Goal: Task Accomplishment & Management: Use online tool/utility

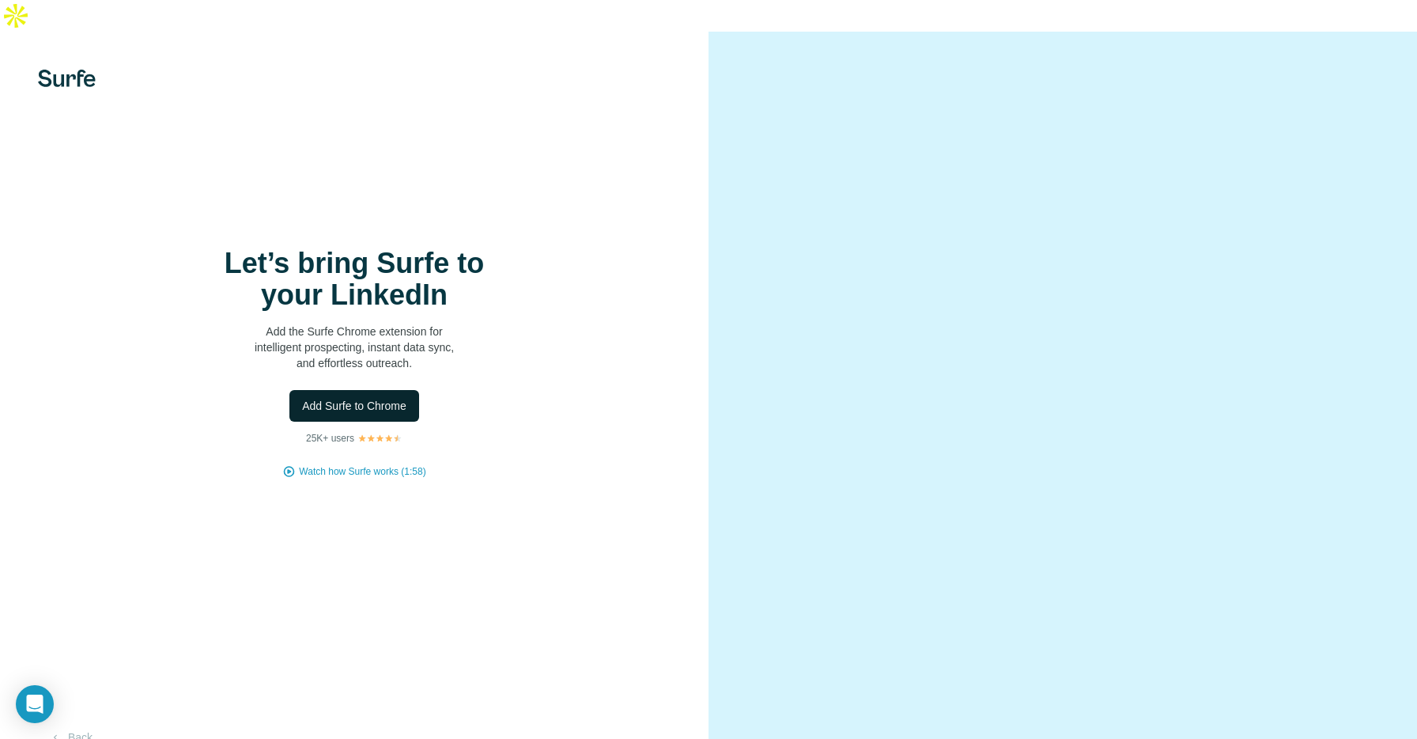
click at [365, 398] on span "Add Surfe to Chrome" at bounding box center [354, 406] width 104 height 16
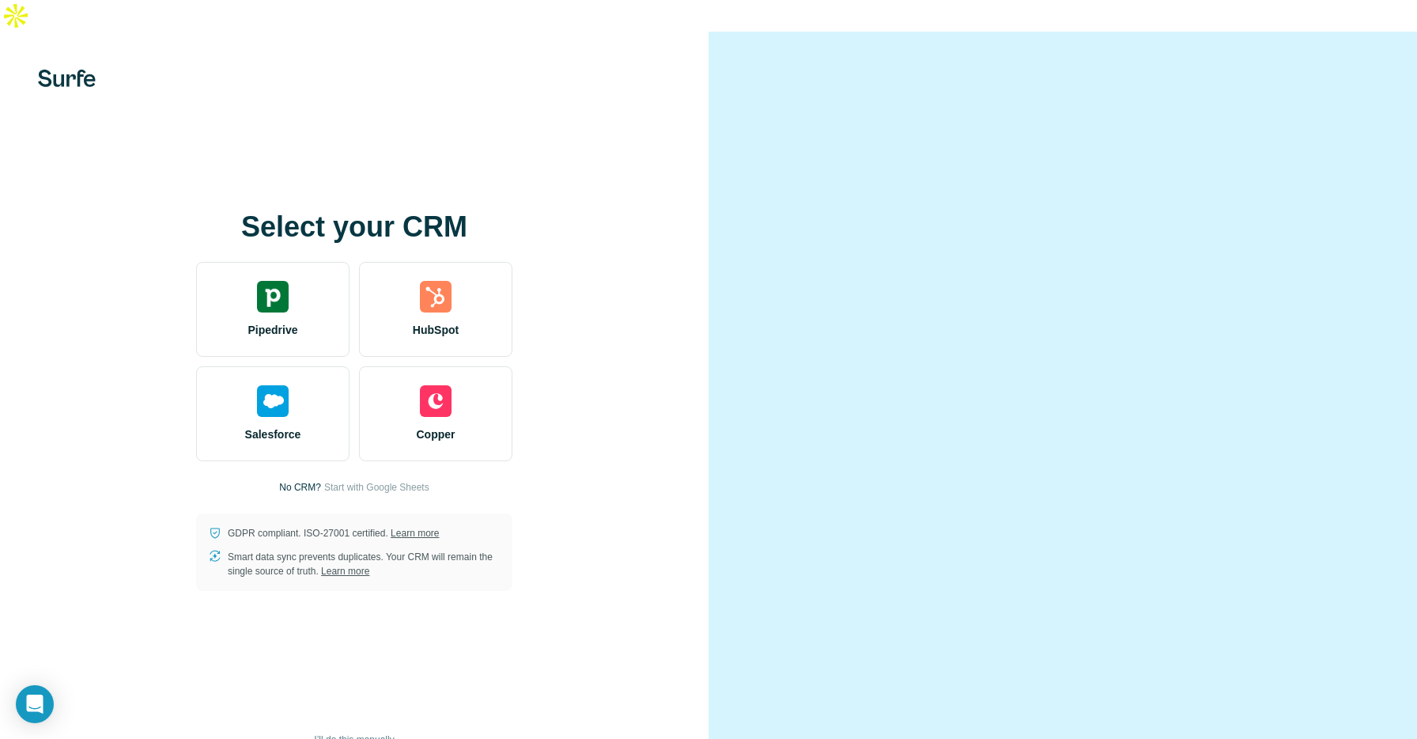
click at [1177, 51] on div at bounding box center [1062, 401] width 708 height 739
click at [566, 234] on div "Select your CRM Pipedrive HubSpot Salesforce Copper No CRM? Start with Google S…" at bounding box center [354, 401] width 645 height 380
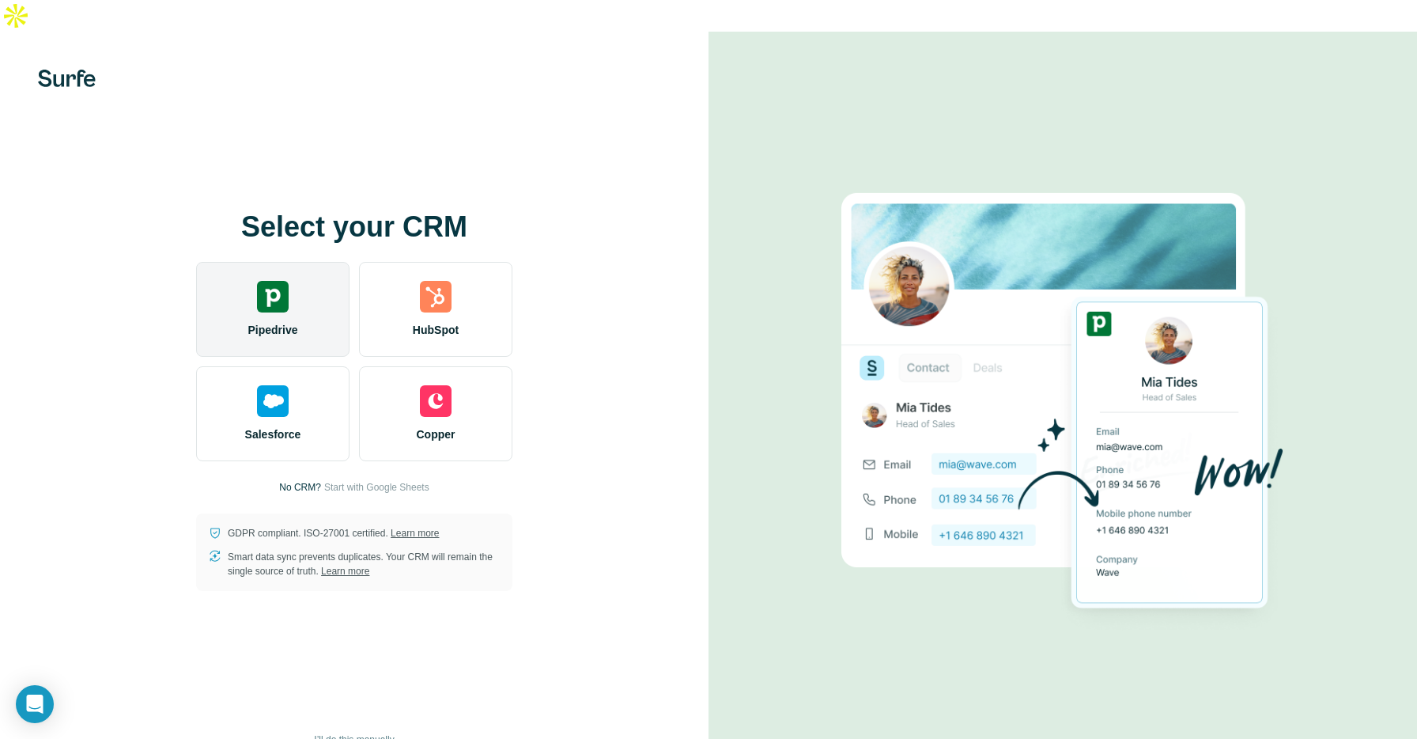
click at [286, 282] on div "Pipedrive" at bounding box center [272, 309] width 153 height 95
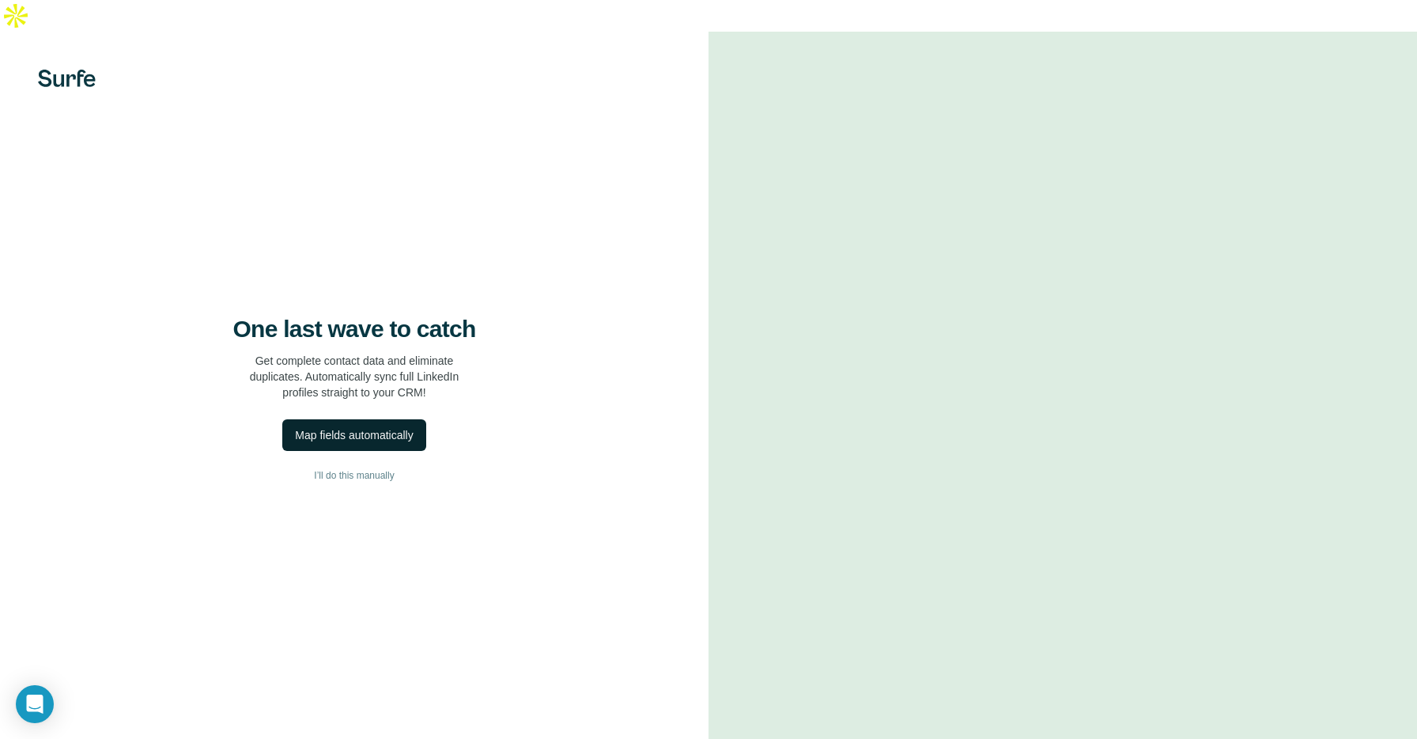
click at [399, 427] on div "Map fields automatically" at bounding box center [354, 435] width 118 height 16
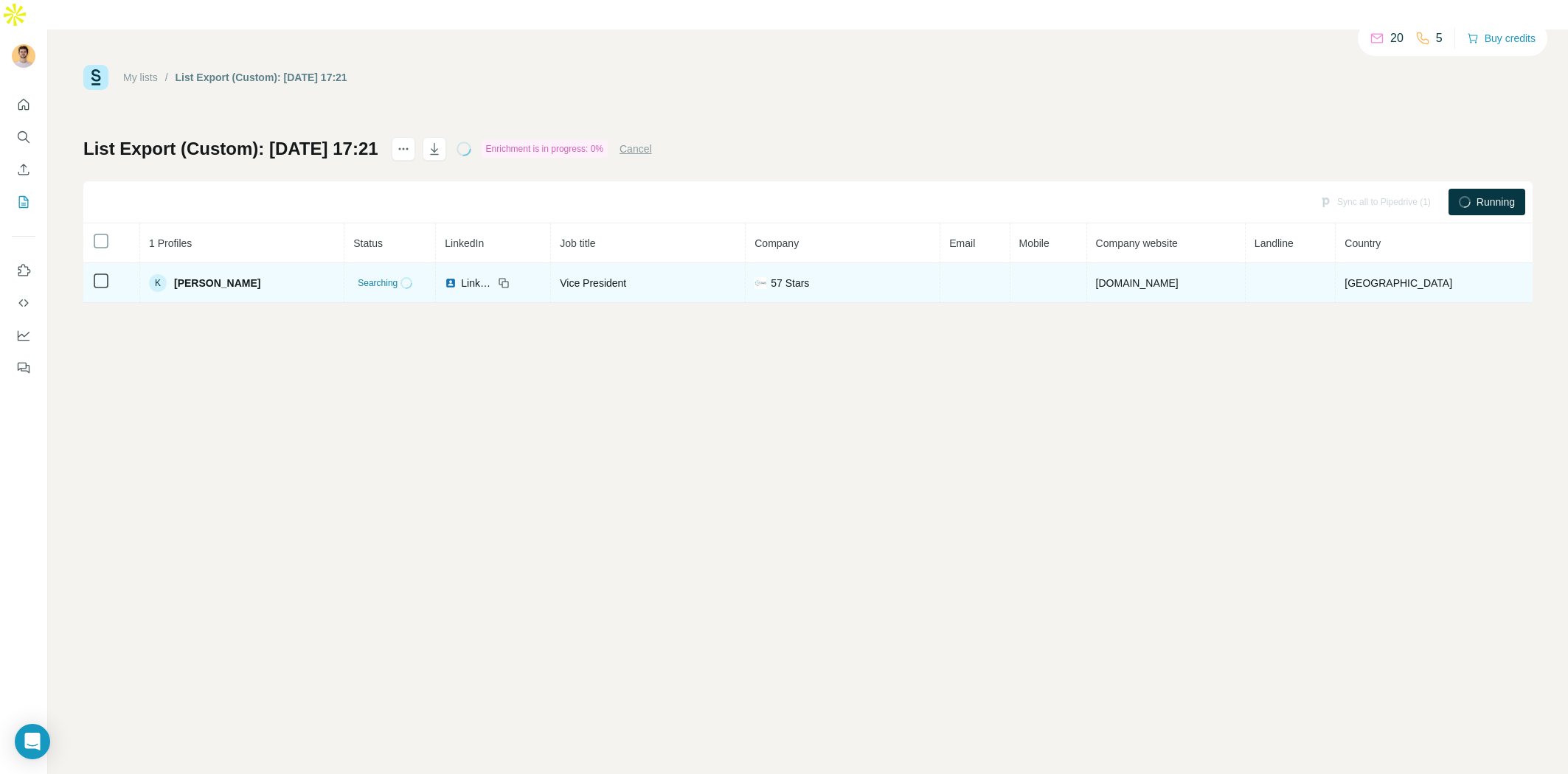
click at [623, 276] on div "Vice President" at bounding box center [647, 283] width 176 height 15
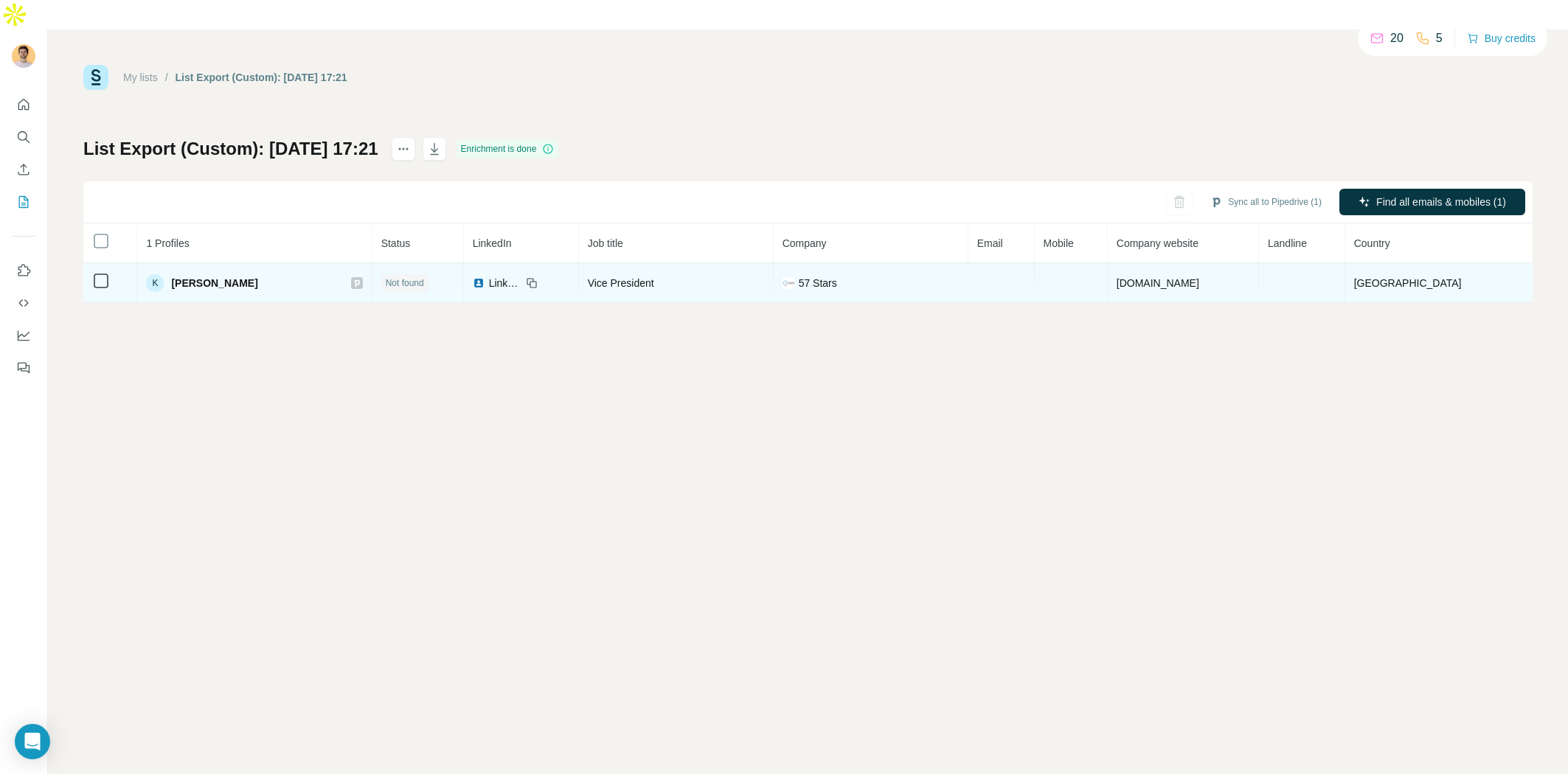
click at [660, 276] on div "Vice President" at bounding box center [675, 283] width 176 height 15
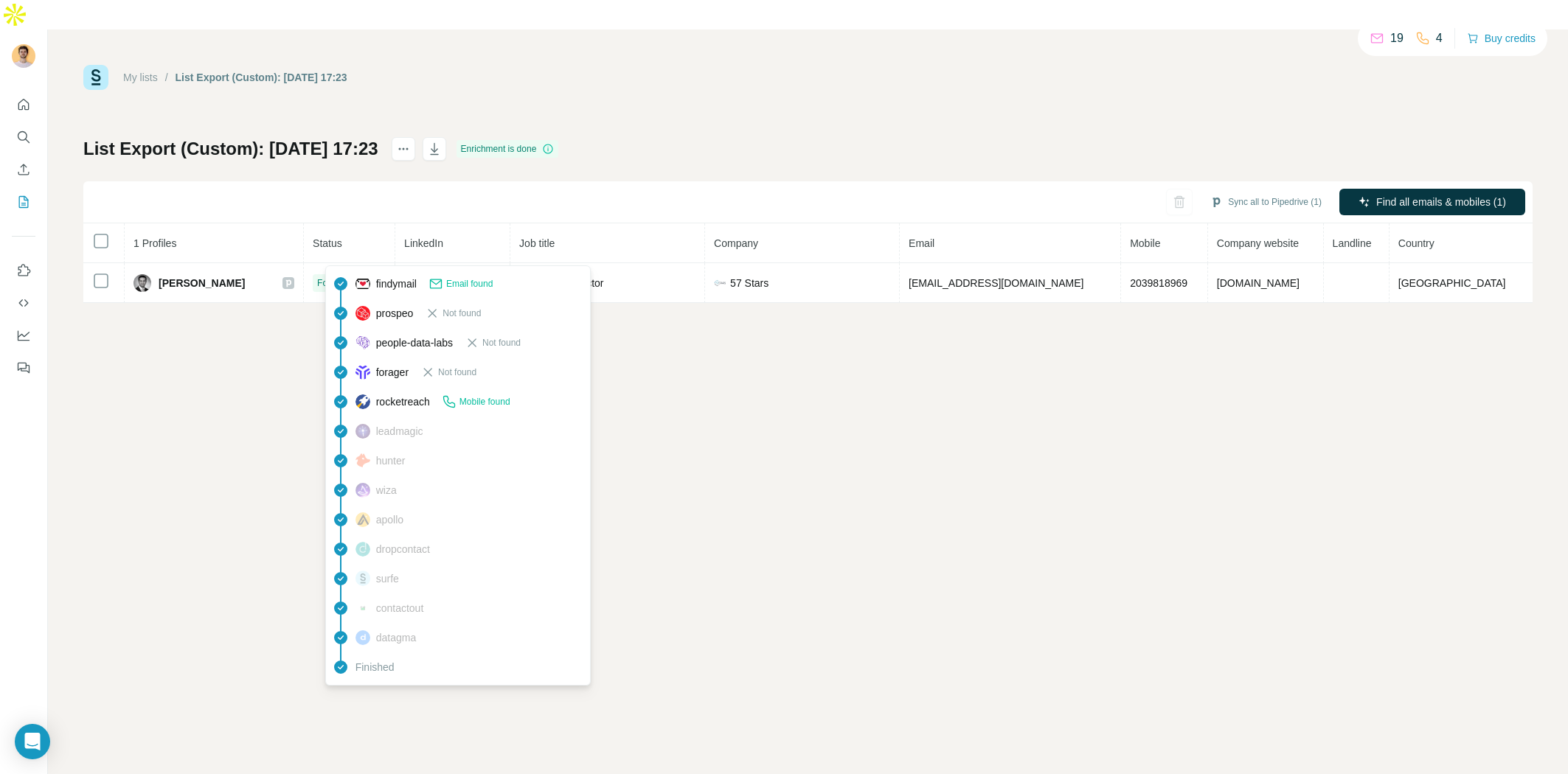
click at [503, 403] on span "Mobile found" at bounding box center [485, 402] width 51 height 13
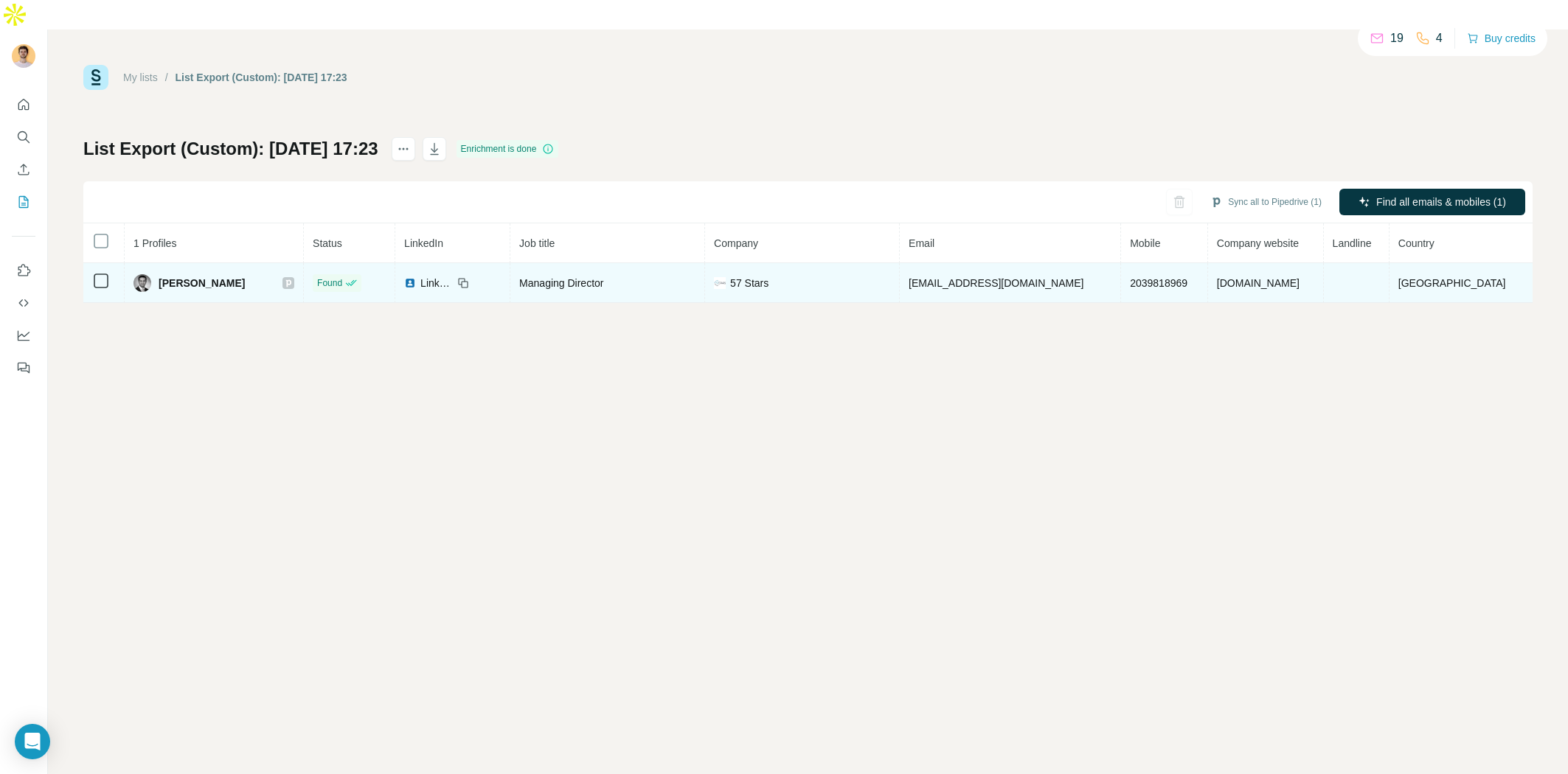
click at [446, 264] on td "LinkedIn" at bounding box center [452, 283] width 115 height 40
click at [1155, 277] on span "2039818969" at bounding box center [1159, 283] width 58 height 12
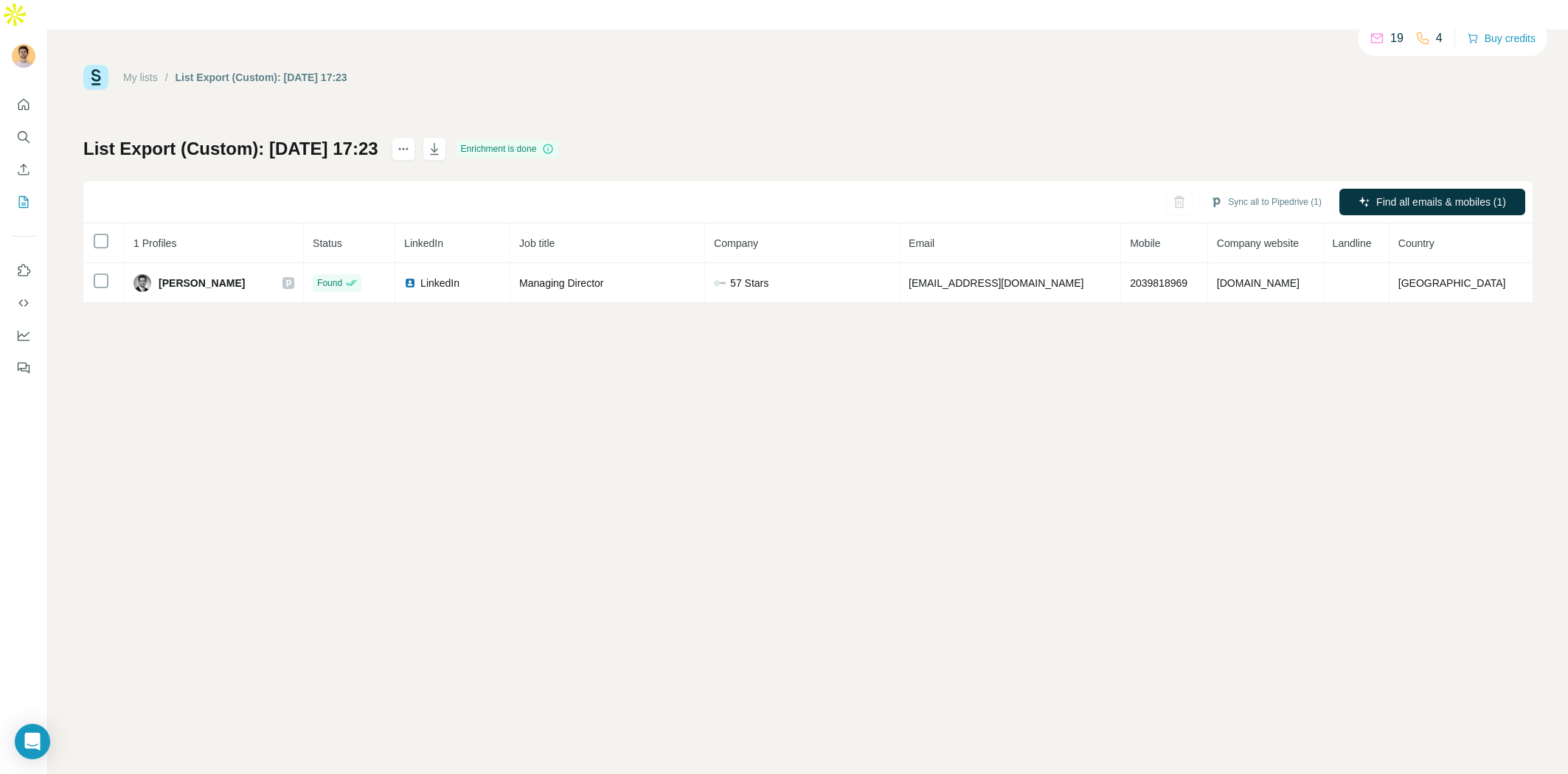
click at [728, 349] on div "My lists / List Export (Custom): 03/09/2025 17:23 19 4 Buy credits List Export …" at bounding box center [808, 417] width 1520 height 774
click at [1047, 297] on div "My lists / List Export (Custom): 03/09/2025 17:23 19 4 Buy credits List Export …" at bounding box center [808, 417] width 1520 height 774
click at [896, 182] on div "Sync all to Pipedrive (1) Find all emails & mobiles (1)" at bounding box center [808, 202] width 1450 height 42
click at [536, 337] on div "My lists / List Export (Custom): 03/09/2025 17:23 19 4 Buy credits List Export …" at bounding box center [808, 417] width 1520 height 774
click at [226, 137] on div "List Export (Custom): 03/09/2025 17:23 Enrichment is done Sync all to Pipedrive…" at bounding box center [808, 220] width 1450 height 166
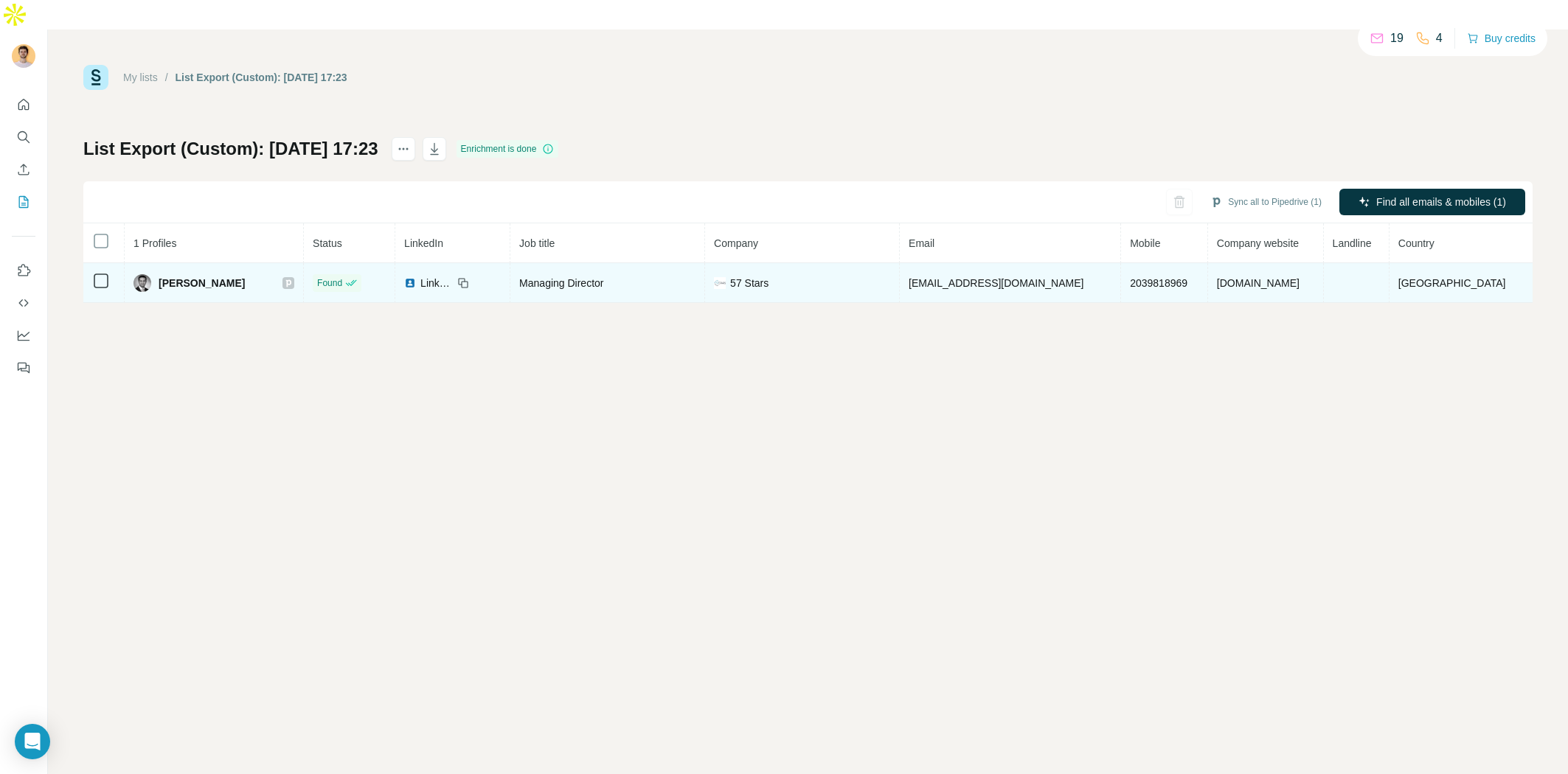
click at [99, 263] on td at bounding box center [104, 283] width 41 height 40
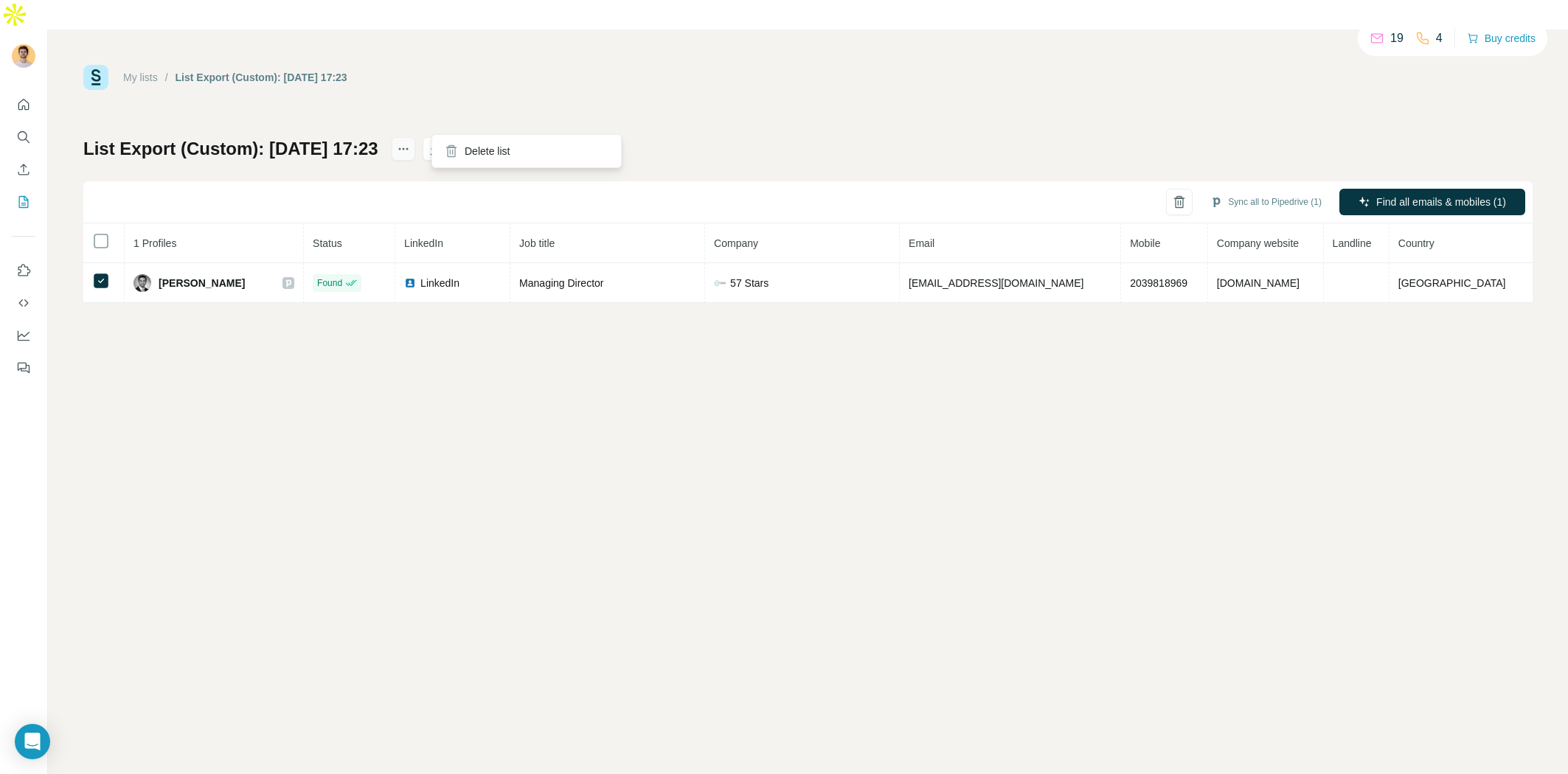
click at [415, 137] on button "actions" at bounding box center [403, 148] width 23 height 23
click at [386, 150] on div "List Export (Custom): 03/09/2025 17:23 Enrichment is done Sync all to Pipedrive…" at bounding box center [808, 220] width 1450 height 166
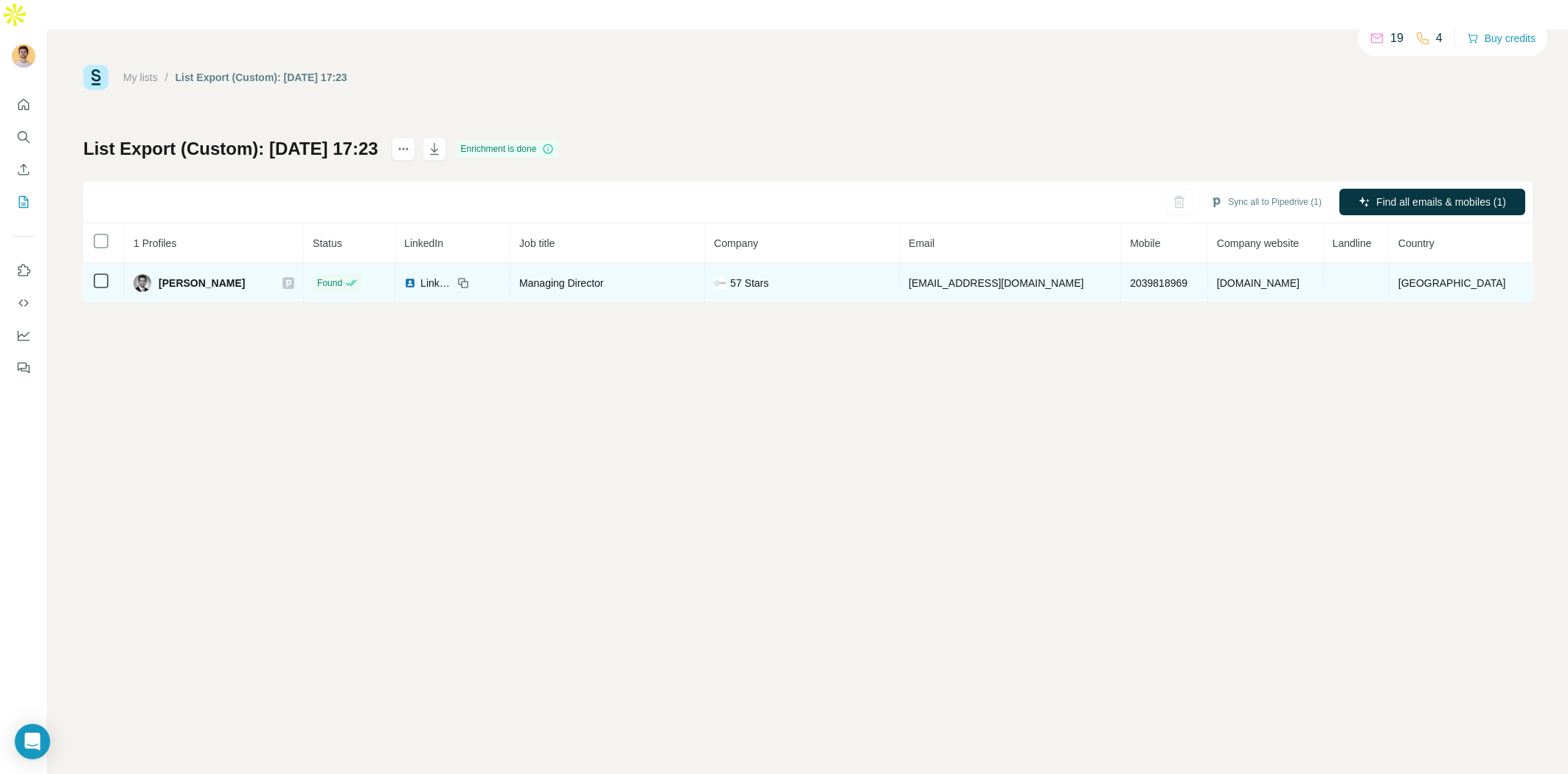
click at [137, 263] on td "Amit Chandra" at bounding box center [215, 283] width 179 height 40
click at [184, 276] on span "Amit Chandra" at bounding box center [201, 283] width 87 height 15
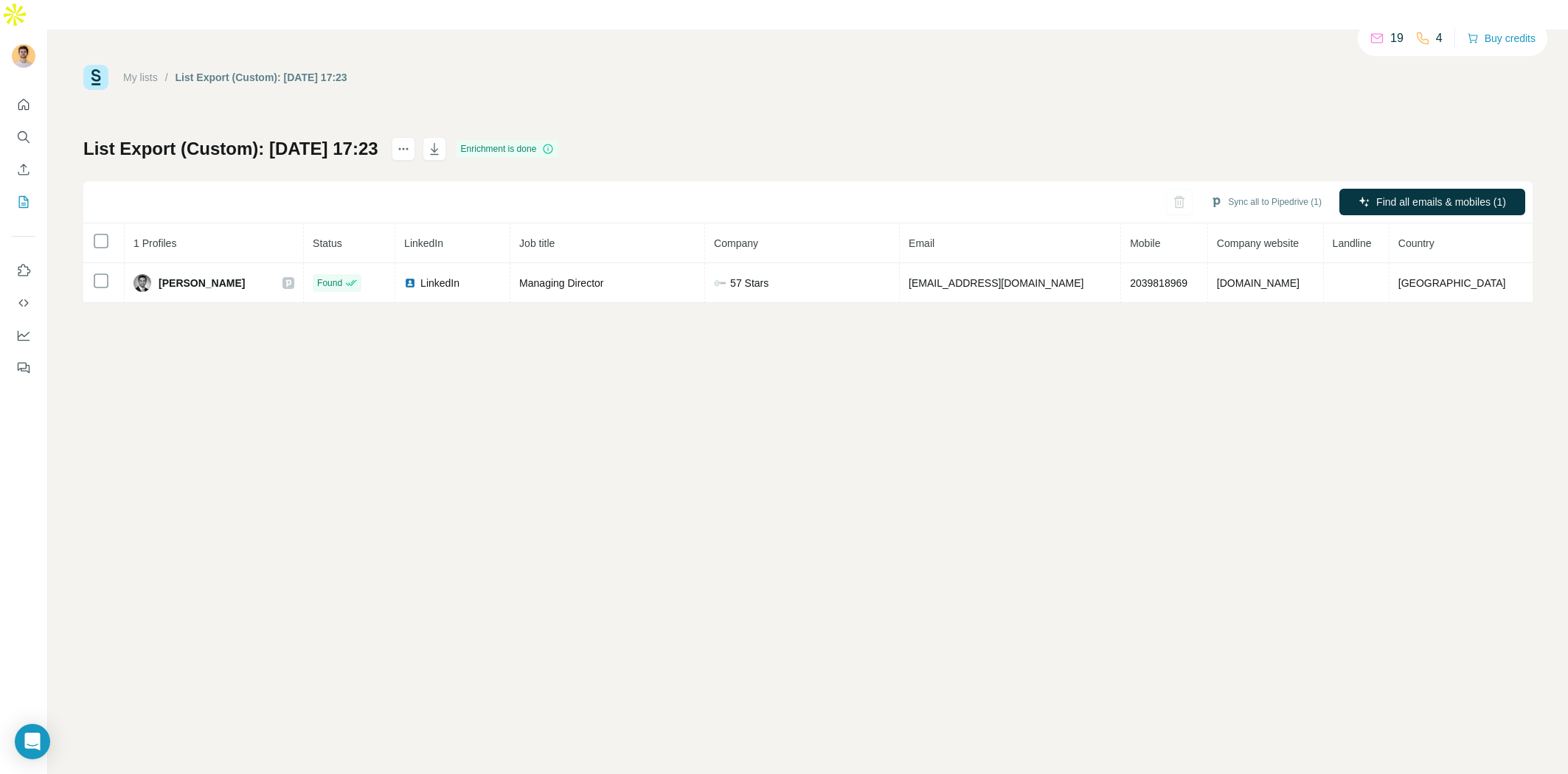
click at [928, 182] on div "Sync all to Pipedrive (1) Find all emails & mobiles (1)" at bounding box center [808, 202] width 1450 height 42
click at [1295, 191] on button "Sync all to Pipedrive (1)" at bounding box center [1267, 202] width 132 height 22
click at [908, 369] on div "My lists / List Export (Custom): 03/09/2025 17:23 19 4 Buy credits List Export …" at bounding box center [808, 417] width 1520 height 774
click at [1239, 191] on button "Sync all to Pipedrive (1)" at bounding box center [1267, 202] width 132 height 22
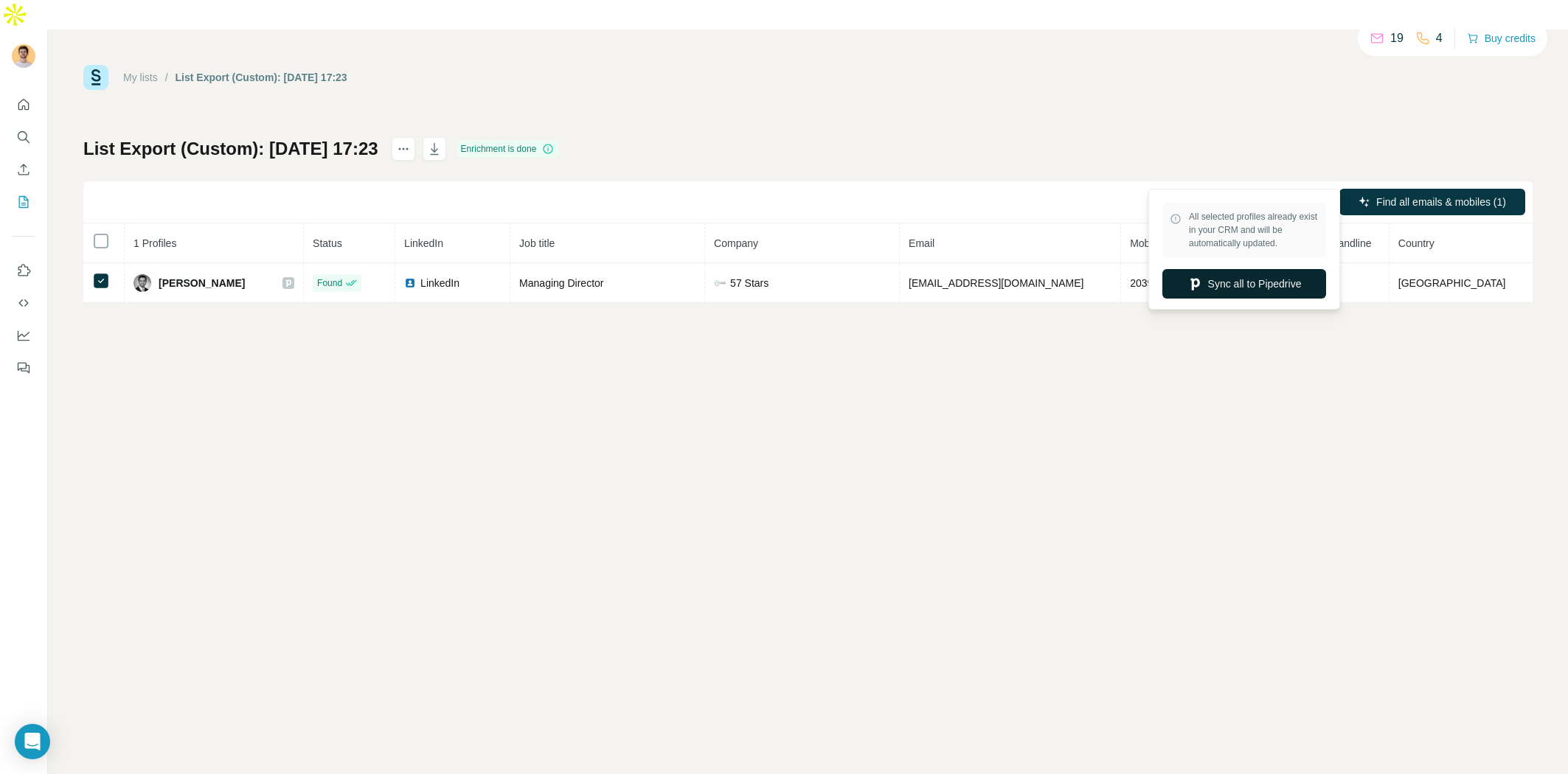
click at [1255, 283] on button "Sync all to Pipedrive" at bounding box center [1244, 284] width 164 height 30
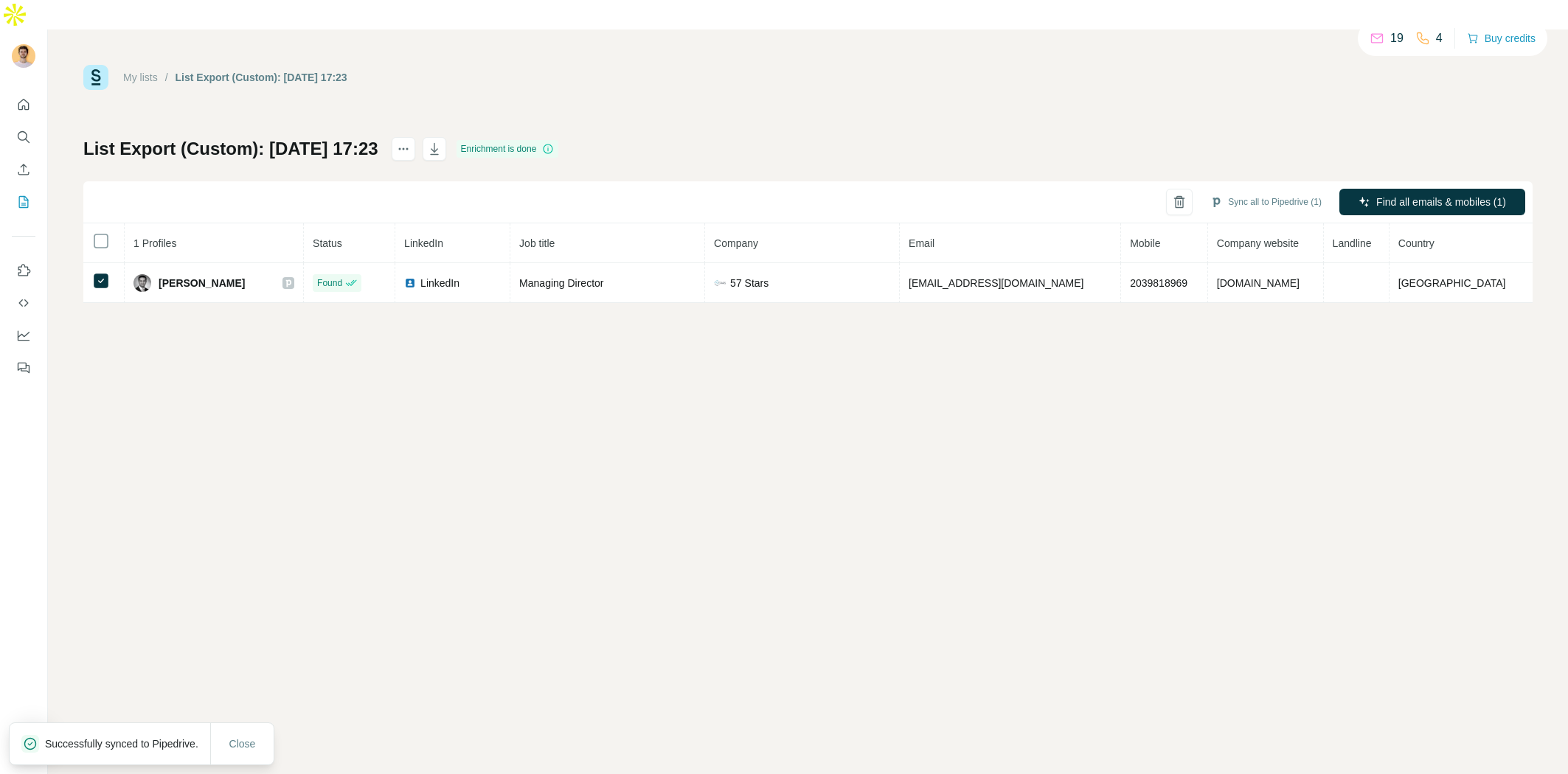
click at [1169, 334] on div "My lists / List Export (Custom): 03/09/2025 17:23 19 4 Buy credits List Export …" at bounding box center [808, 417] width 1520 height 774
